Goal: Obtain resource: Obtain resource

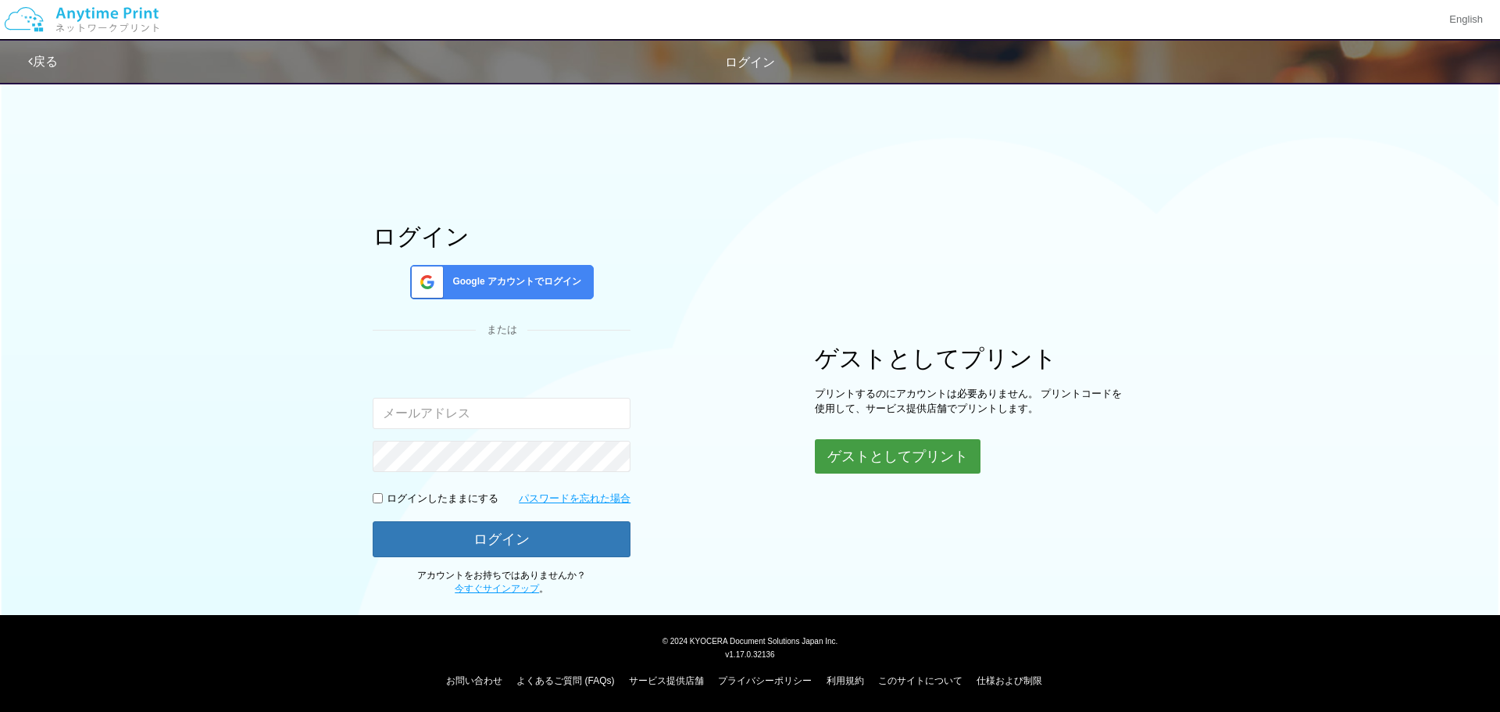
click at [863, 456] on button "ゲストとしてプリント" at bounding box center [898, 456] width 166 height 34
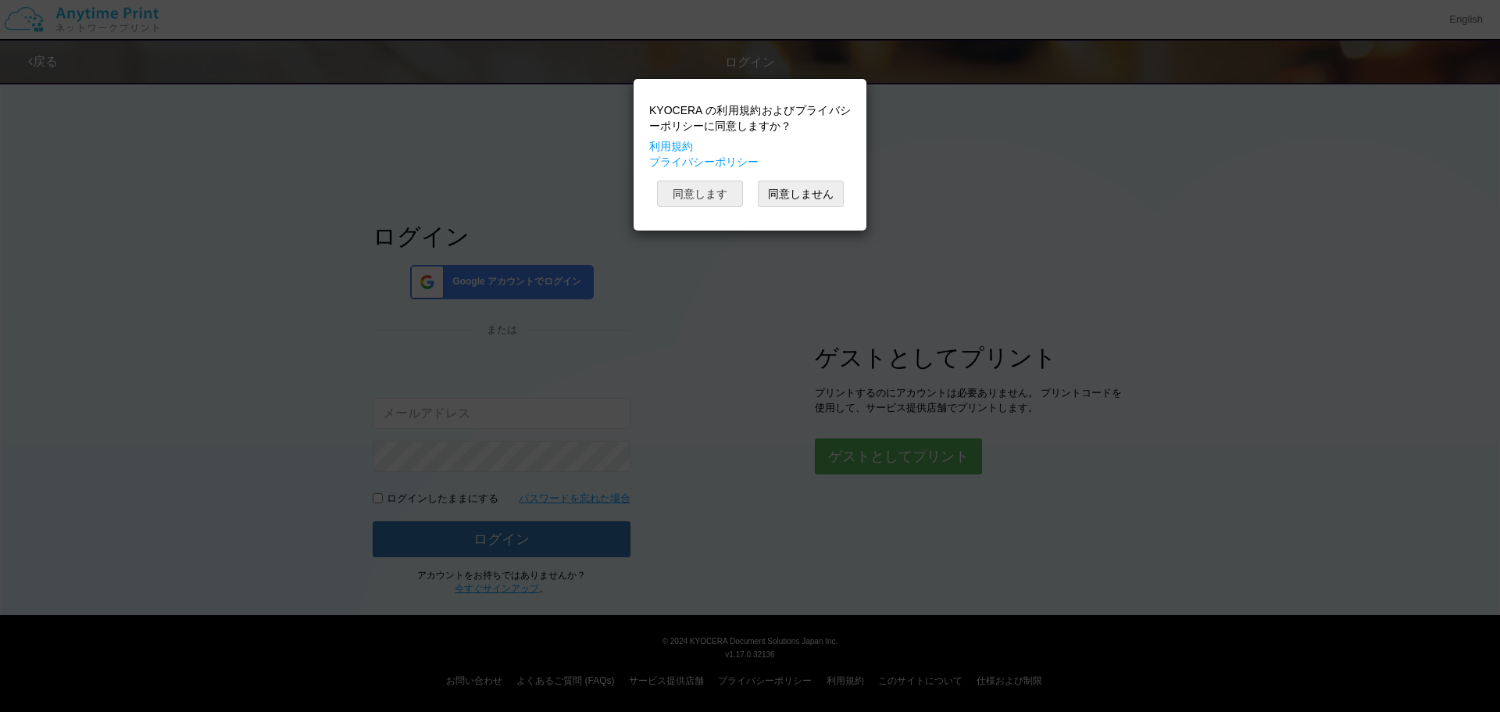
click at [692, 198] on button "同意します" at bounding box center [700, 193] width 86 height 27
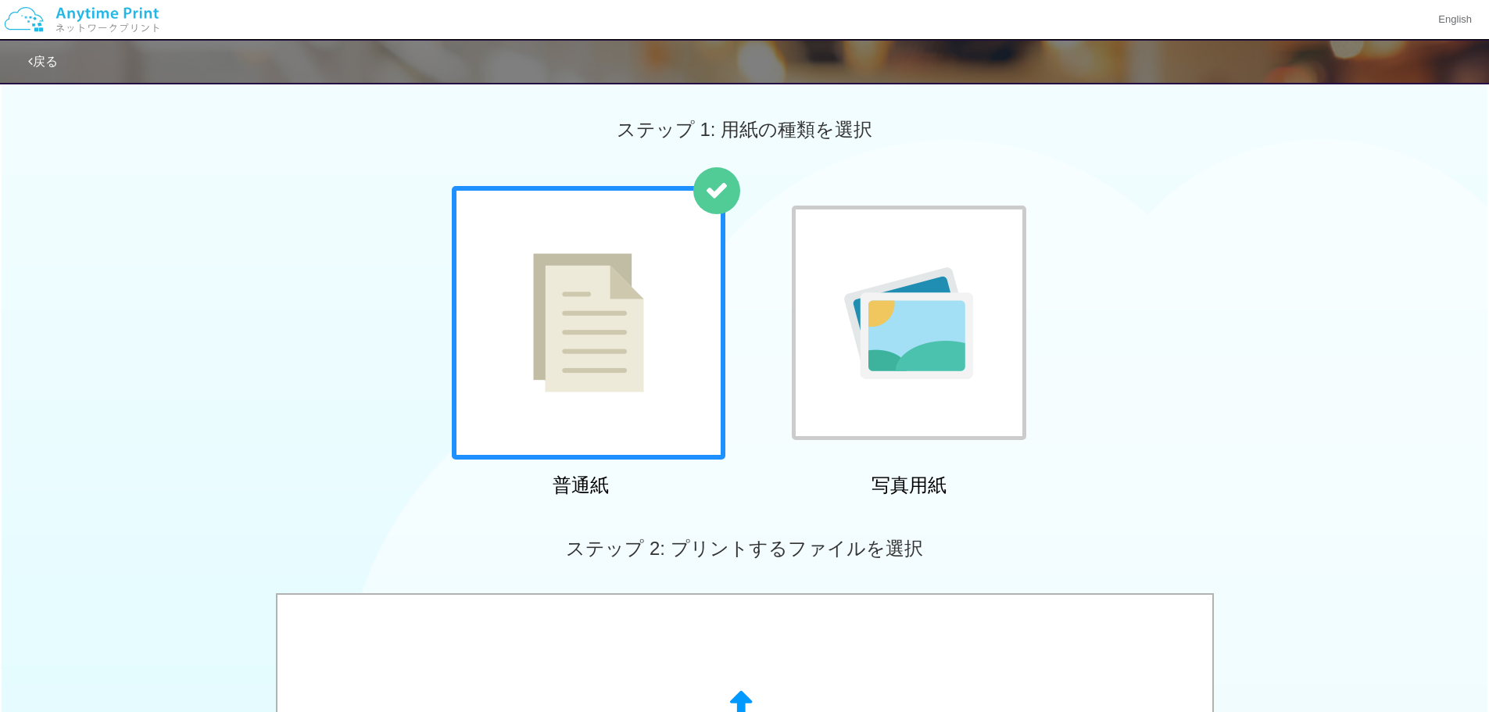
click at [595, 320] on img at bounding box center [588, 322] width 111 height 139
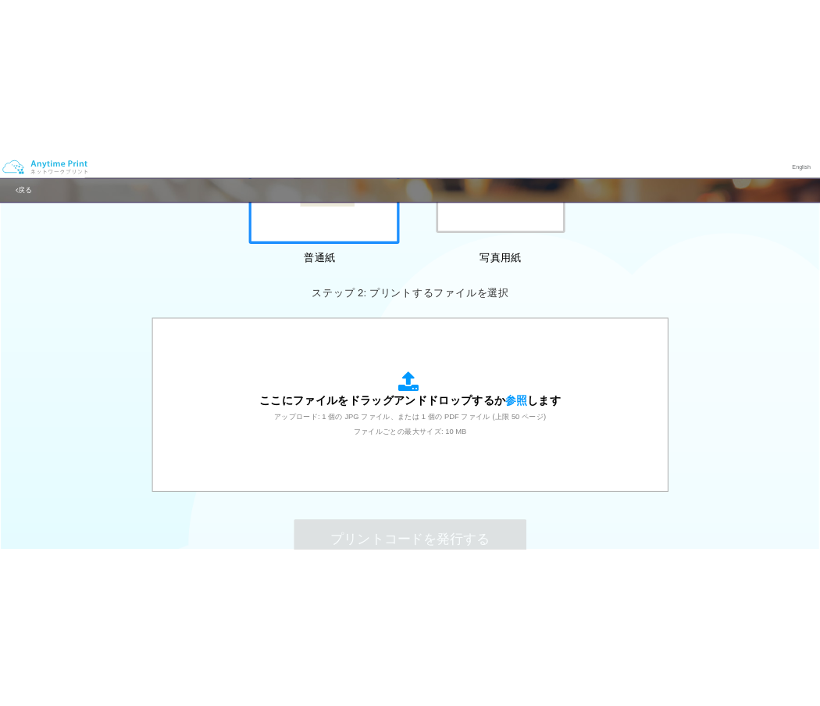
scroll to position [313, 0]
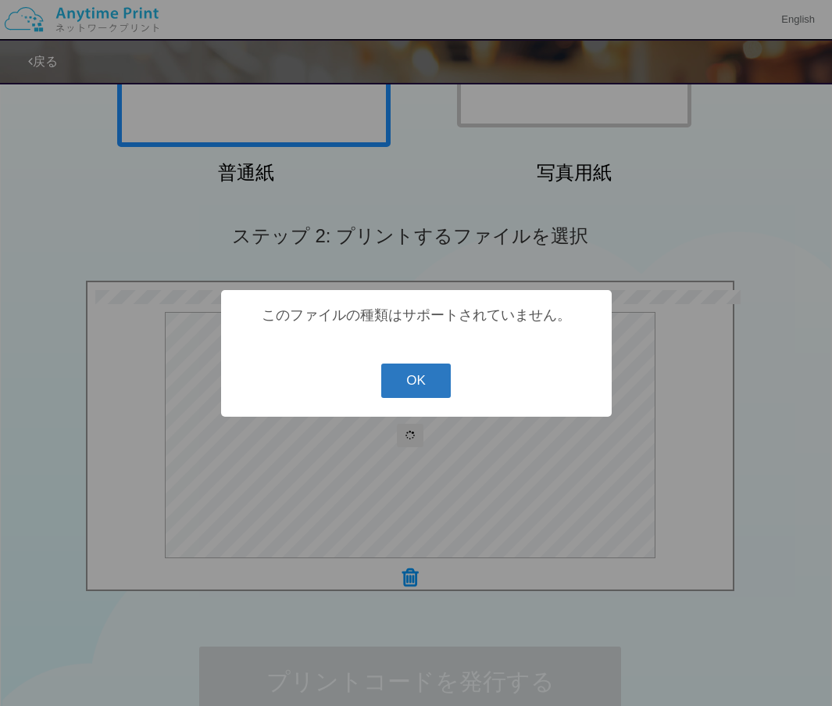
click at [423, 381] on button "OK" at bounding box center [416, 380] width 70 height 34
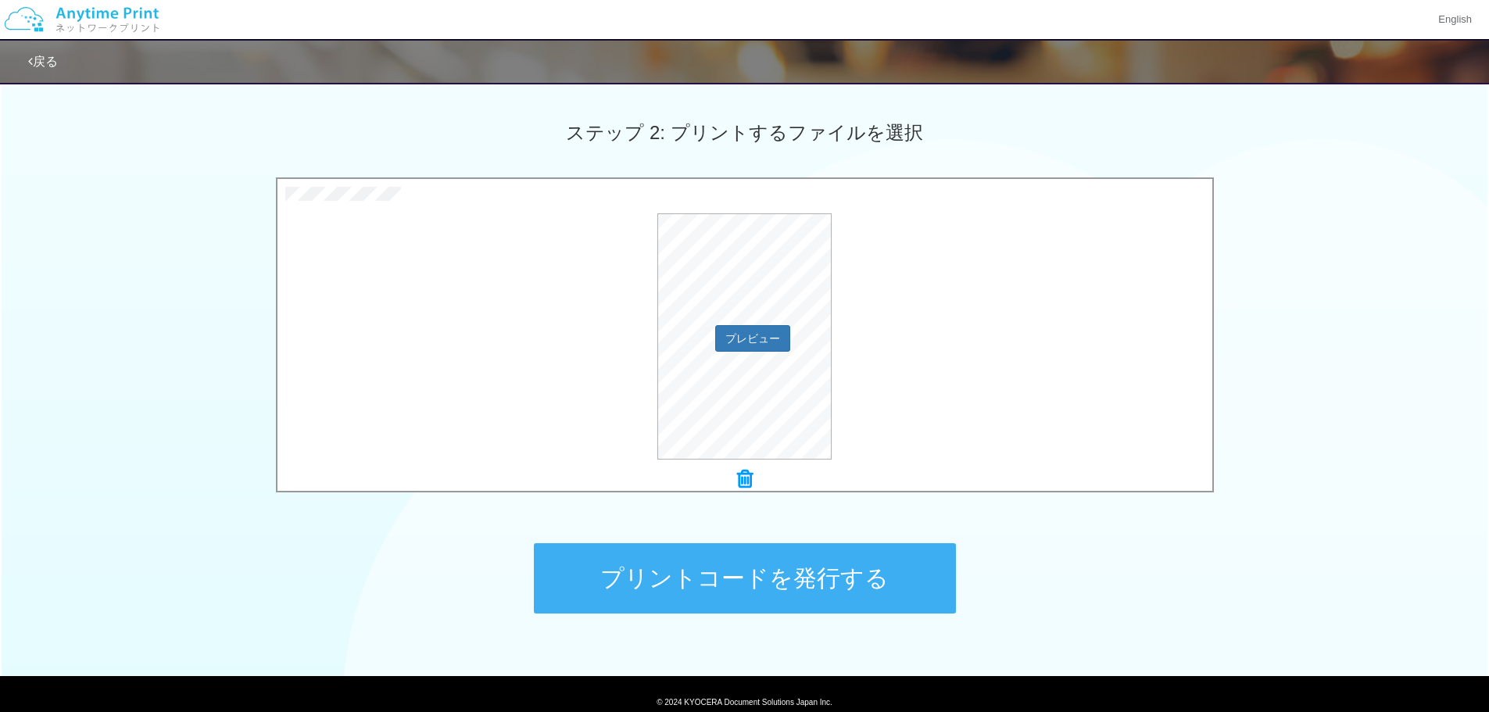
scroll to position [416, 0]
click at [773, 579] on button "プリントコードを発行する" at bounding box center [745, 577] width 422 height 70
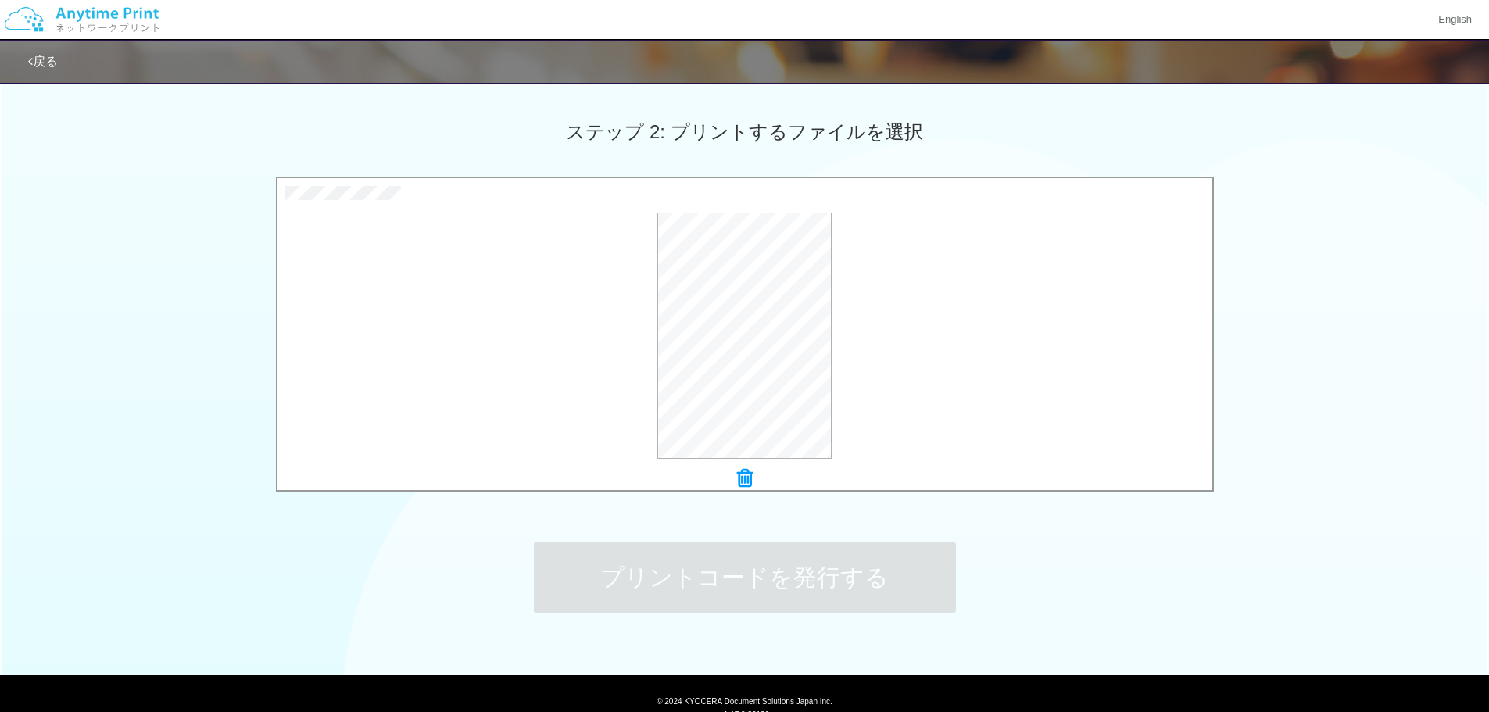
scroll to position [0, 0]
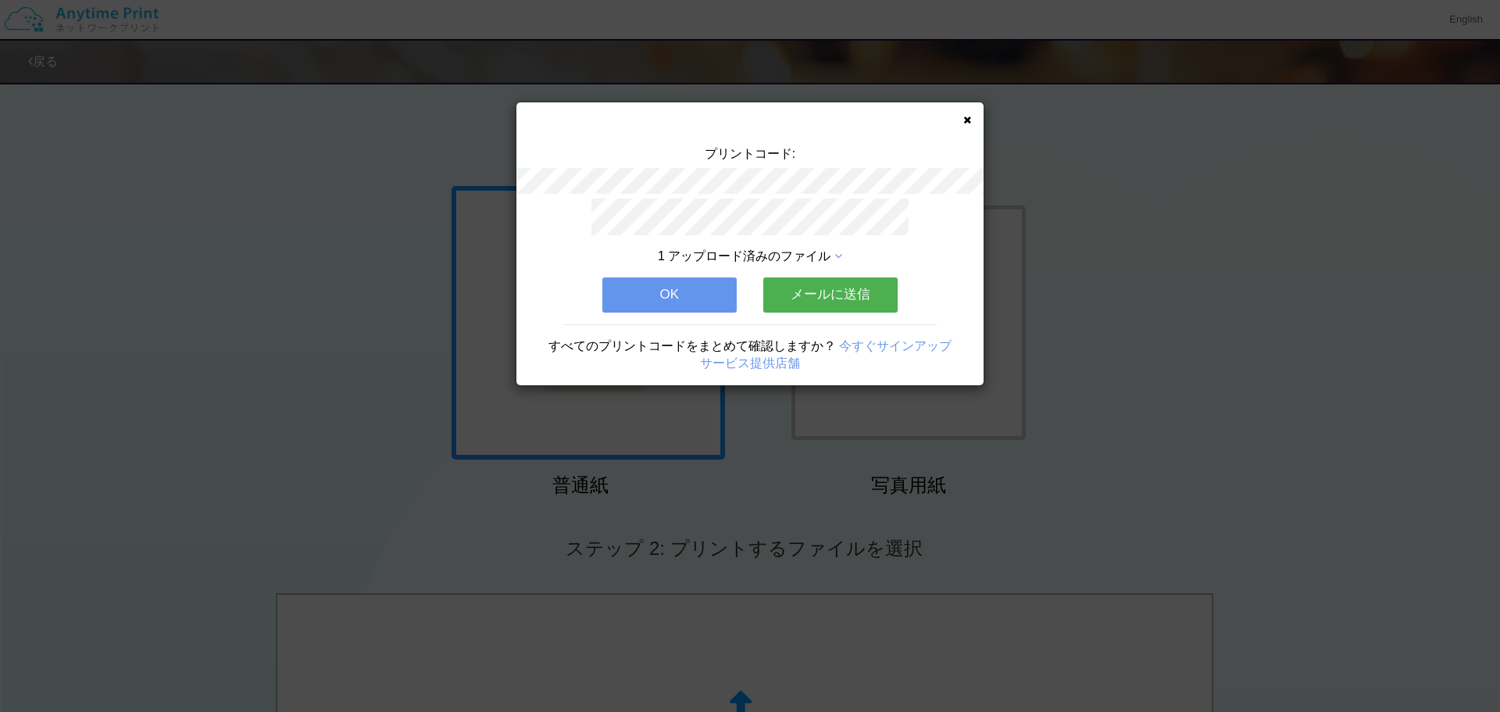
click at [818, 277] on button "メールに送信" at bounding box center [830, 294] width 134 height 34
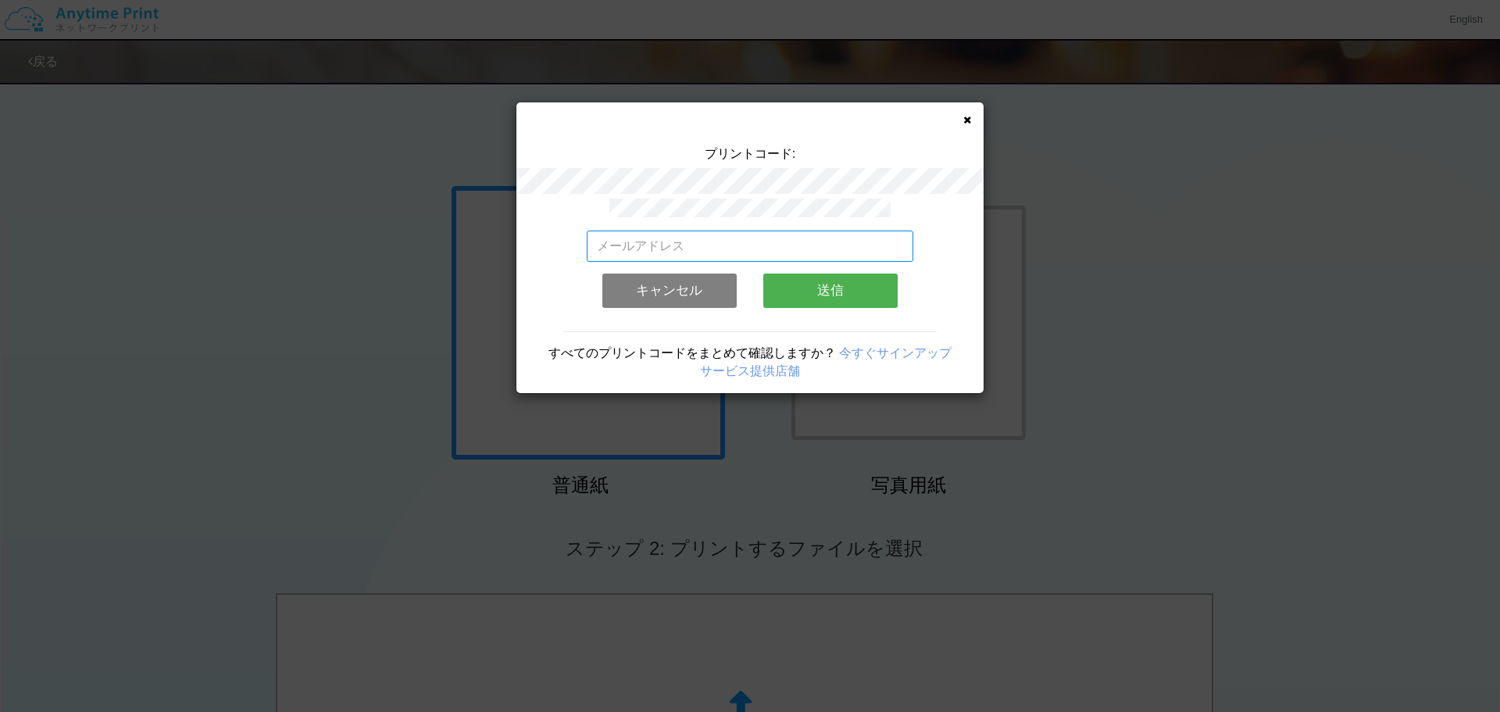
click at [731, 235] on input "email" at bounding box center [750, 246] width 327 height 31
type input "[EMAIL_ADDRESS][DOMAIN_NAME]"
click at [852, 284] on button "送信" at bounding box center [830, 290] width 134 height 34
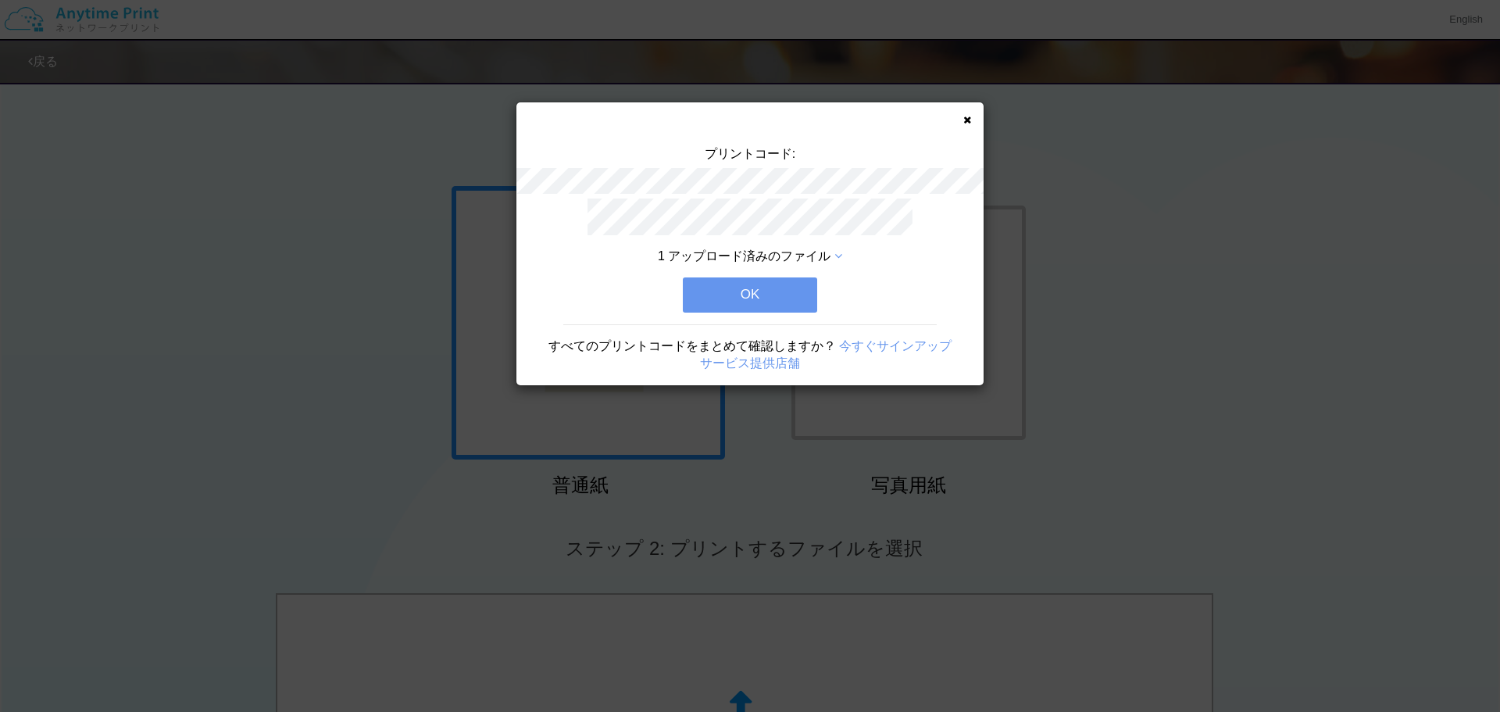
click at [736, 290] on button "OK" at bounding box center [750, 294] width 134 height 34
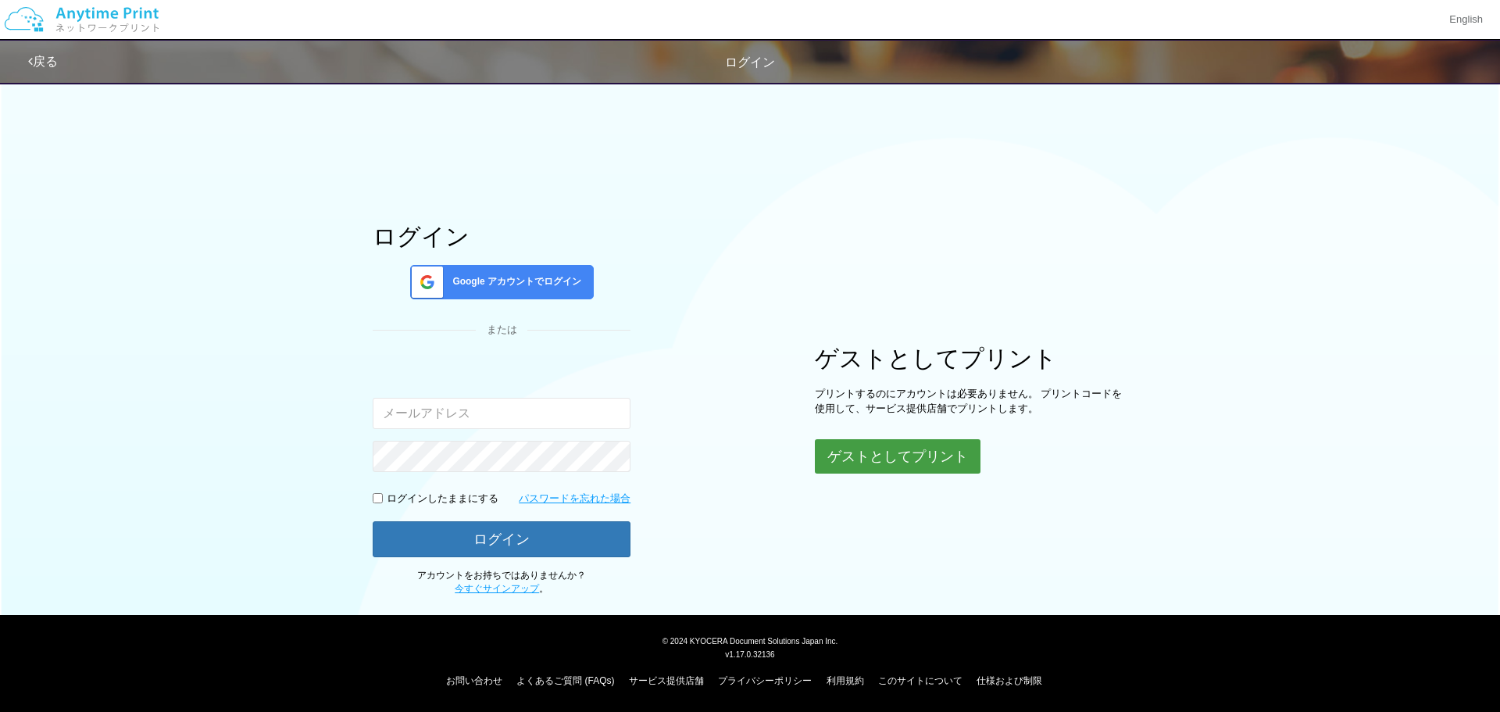
click at [899, 464] on button "ゲストとしてプリント" at bounding box center [898, 456] width 166 height 34
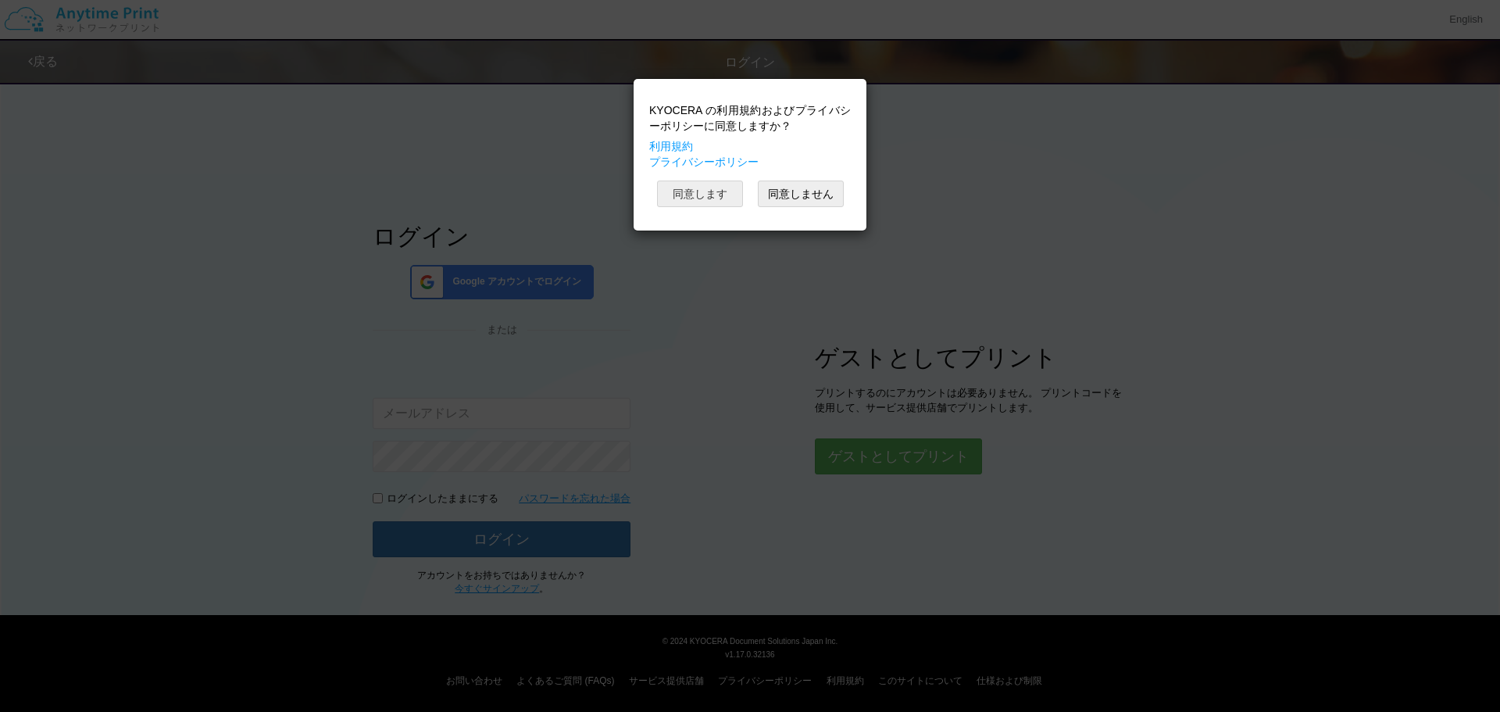
click at [688, 195] on button "同意します" at bounding box center [700, 193] width 86 height 27
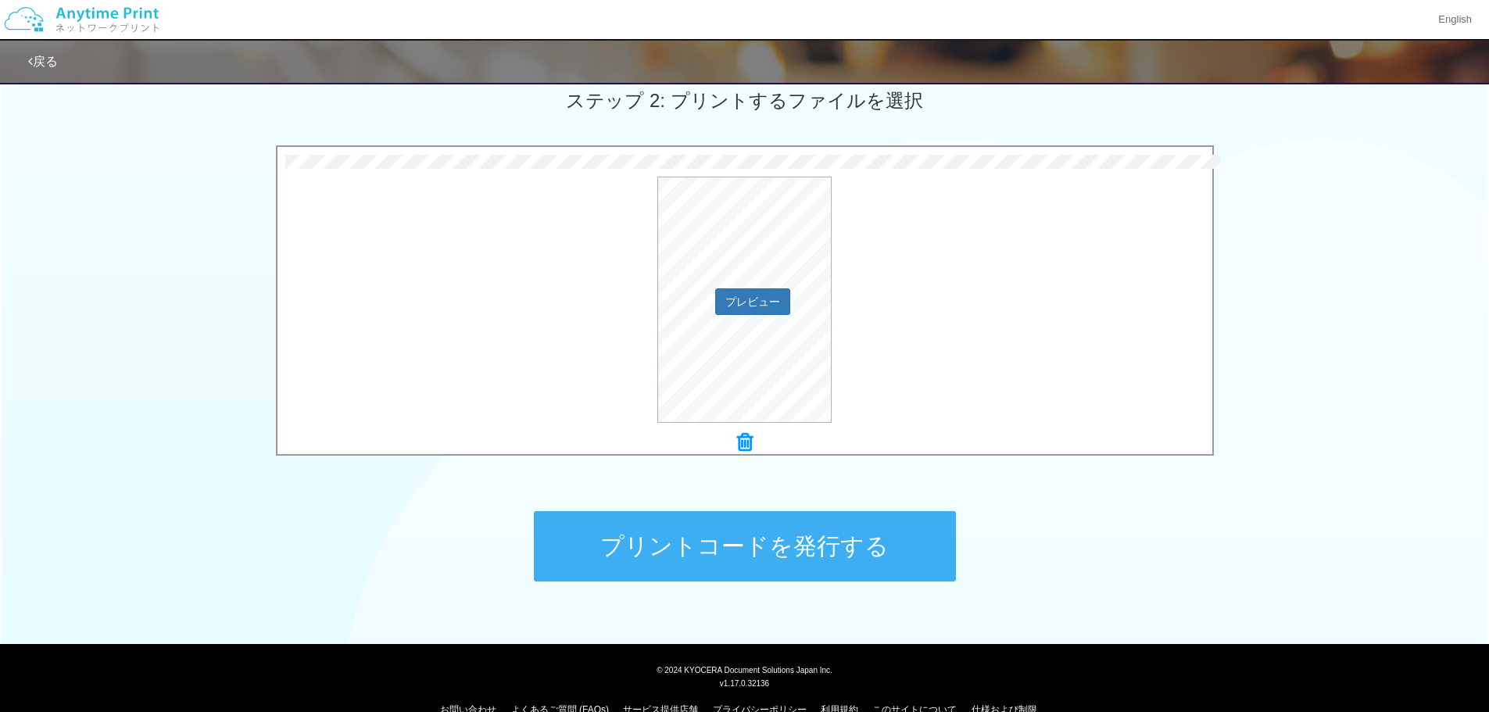
scroll to position [477, 0]
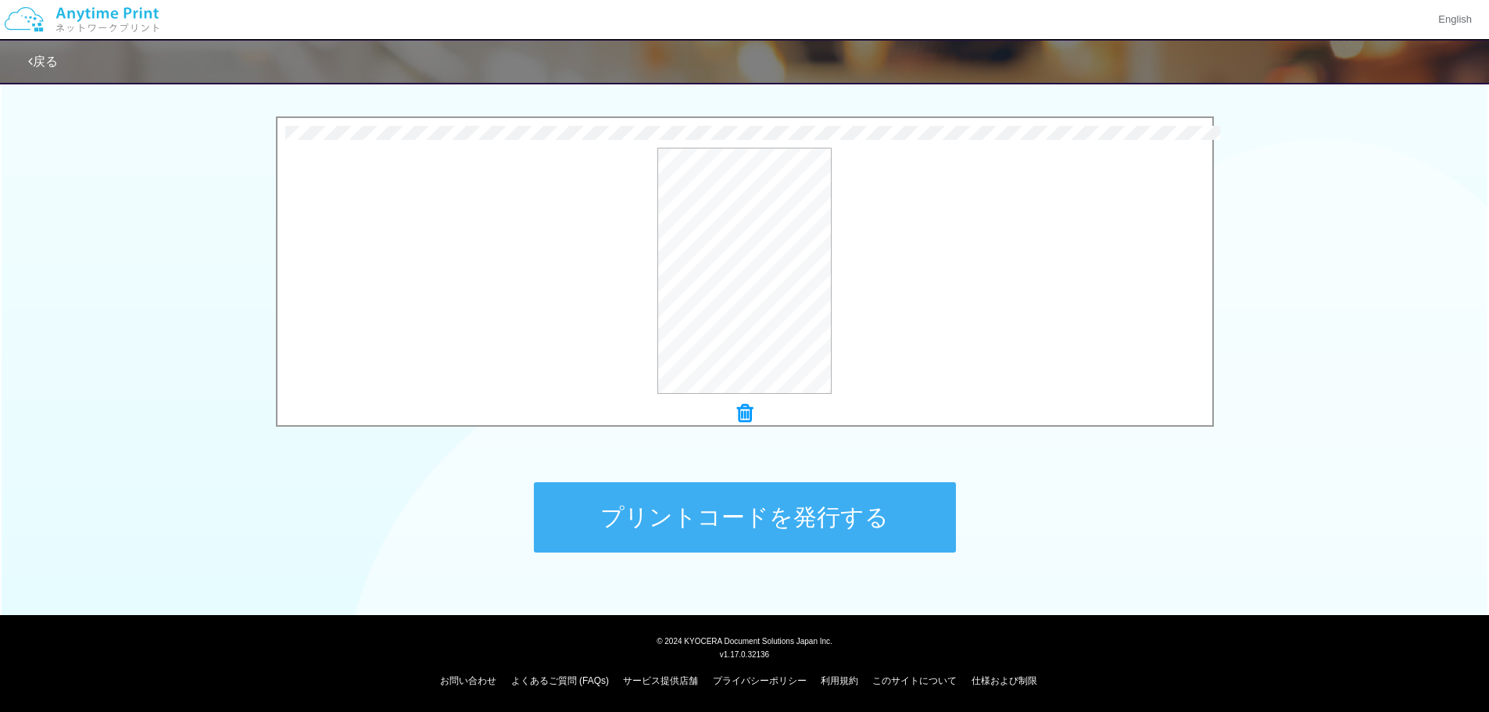
click at [792, 519] on button "プリントコードを発行する" at bounding box center [745, 517] width 422 height 70
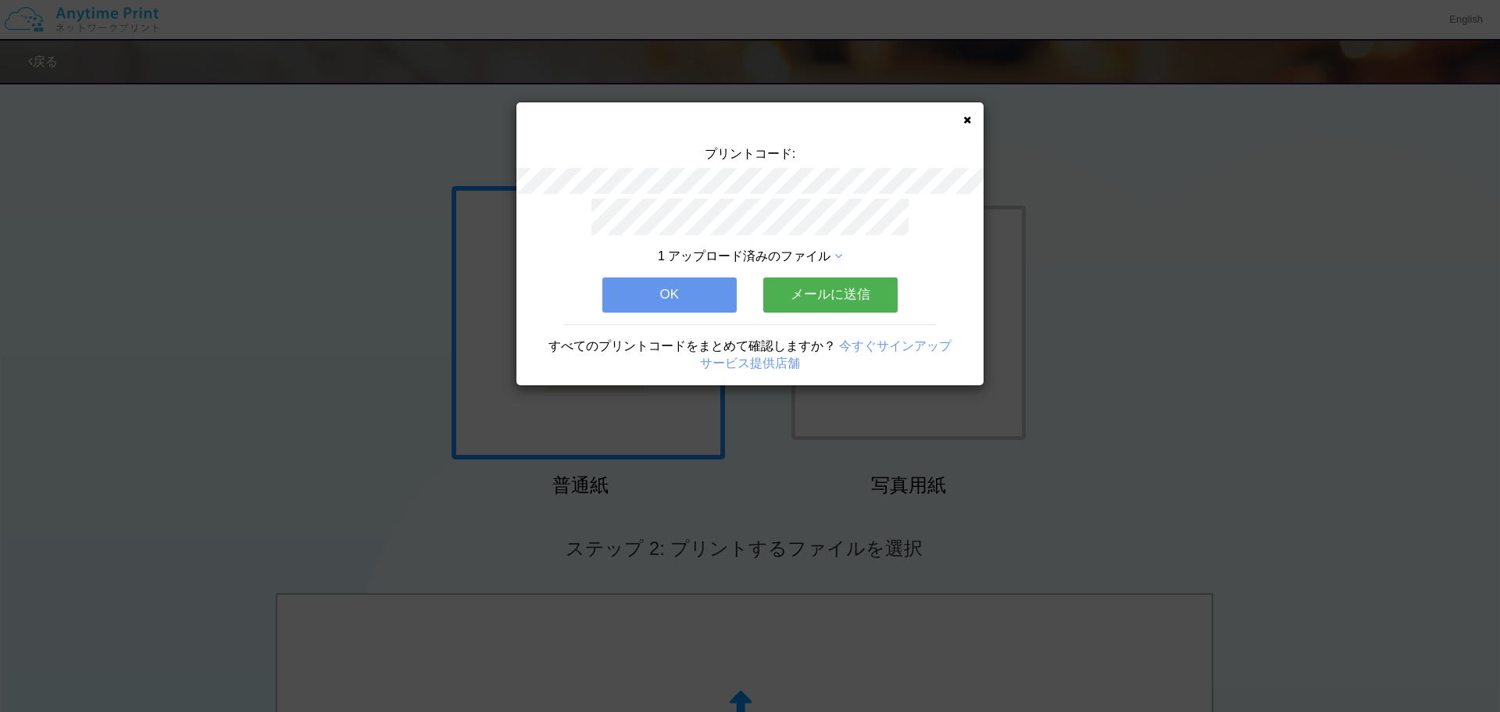
click at [823, 287] on button "メールに送信" at bounding box center [830, 294] width 134 height 34
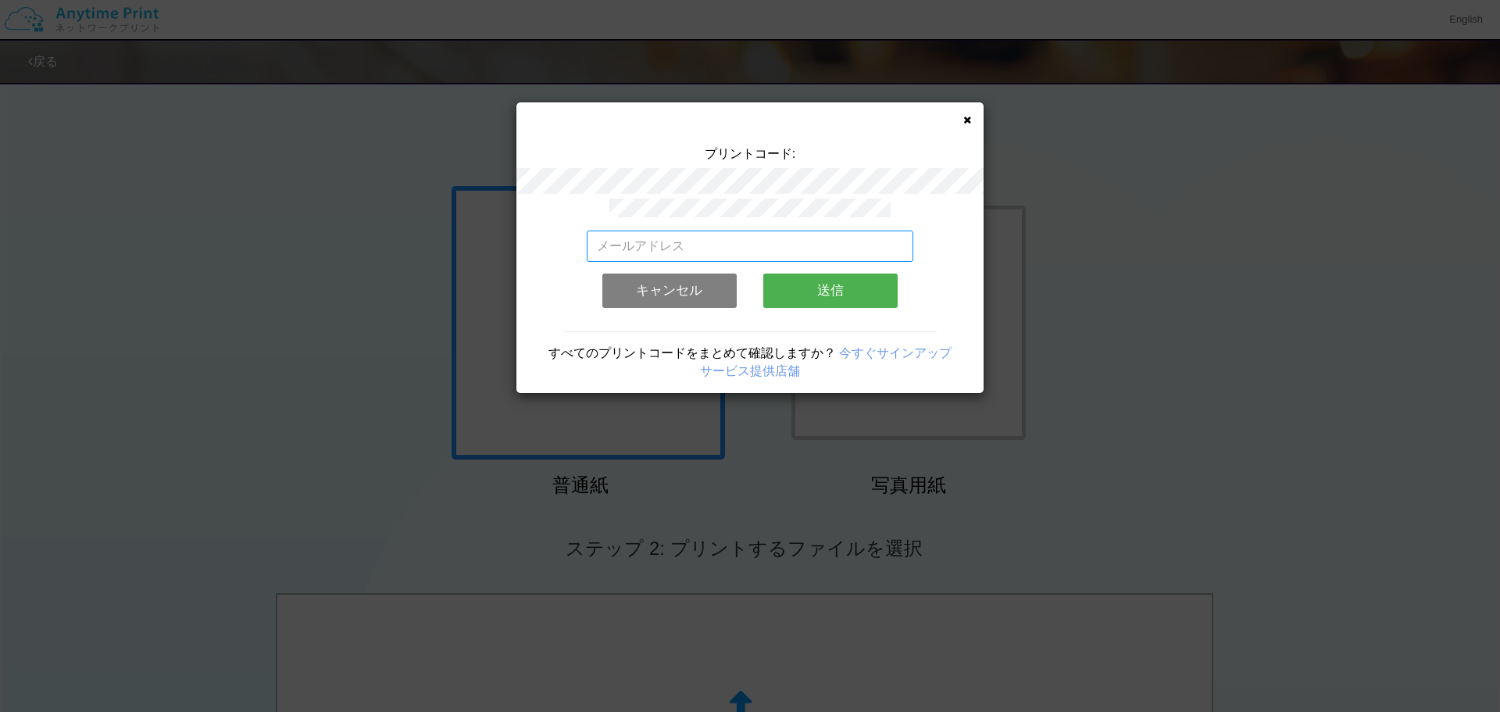
click at [745, 240] on input "email" at bounding box center [750, 246] width 327 height 31
type input "[EMAIL_ADDRESS][DOMAIN_NAME]"
click at [842, 284] on button "送信" at bounding box center [830, 290] width 134 height 34
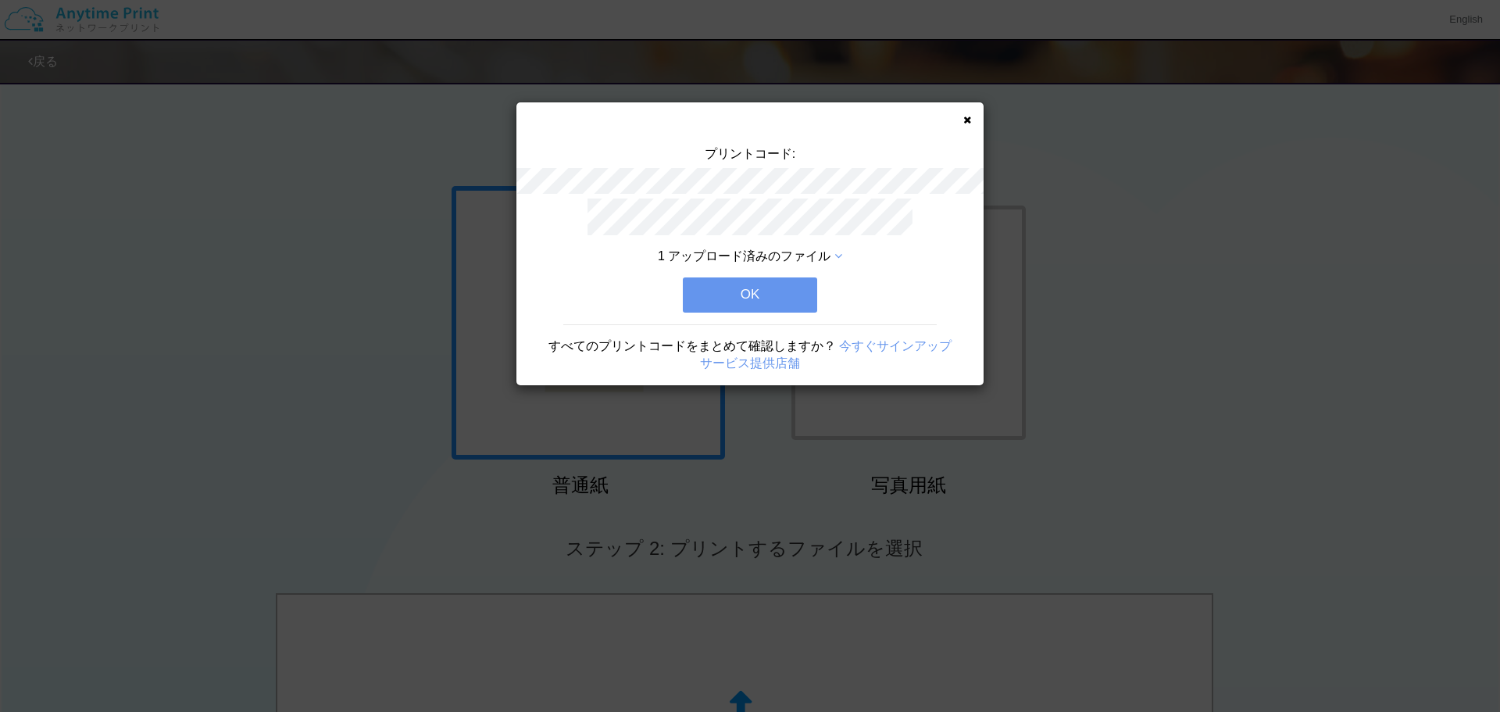
click at [739, 284] on button "OK" at bounding box center [750, 294] width 134 height 34
